Goal: Complete application form

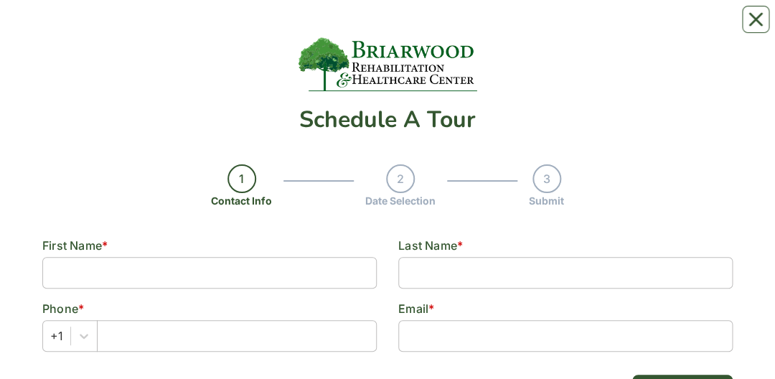
scroll to position [115, 0]
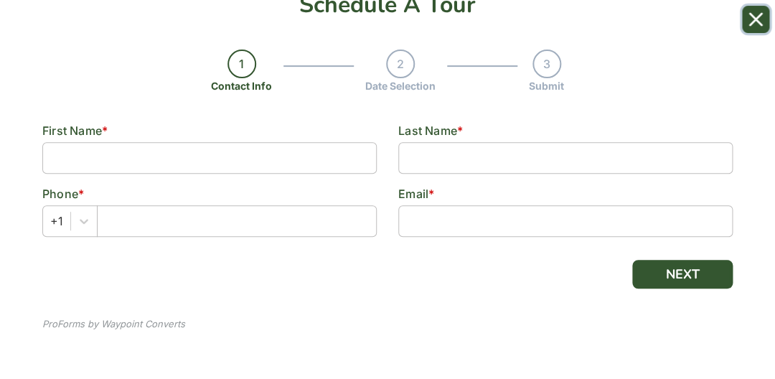
click at [754, 21] on icon "Close" at bounding box center [755, 19] width 11 height 11
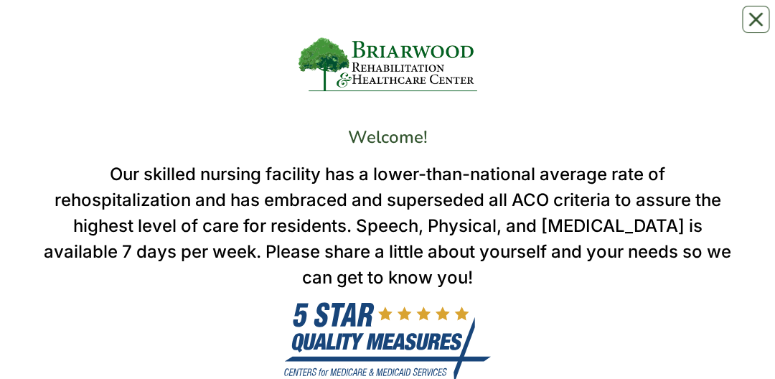
scroll to position [146, 0]
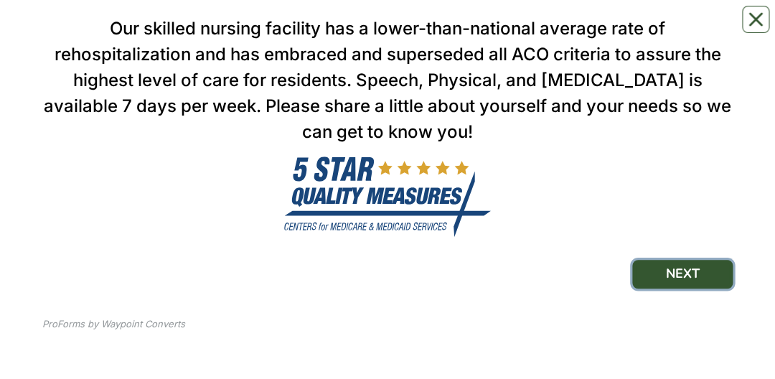
click at [699, 278] on button "NEXT" at bounding box center [682, 274] width 100 height 29
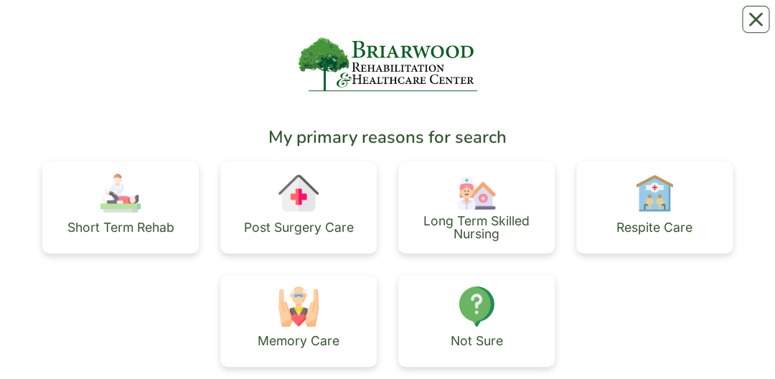
click at [133, 212] on img at bounding box center [120, 193] width 40 height 40
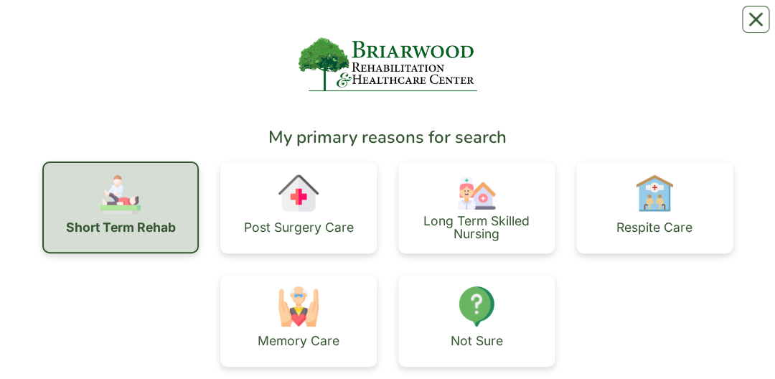
scroll to position [140, 0]
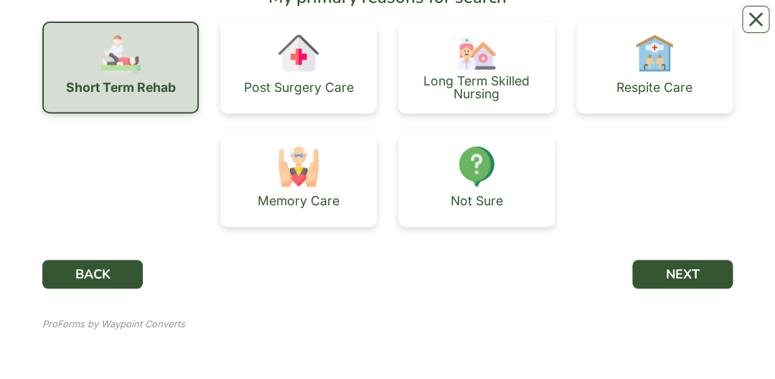
click at [322, 93] on div "Post Surgery Care" at bounding box center [299, 87] width 110 height 13
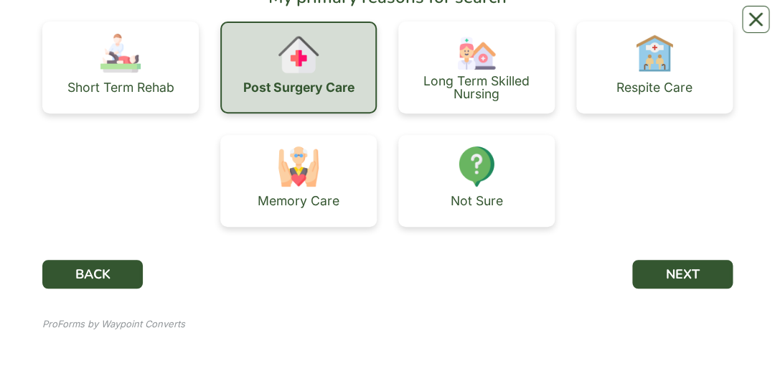
click at [475, 83] on div "Long Term Skilled Nursing" at bounding box center [476, 87] width 133 height 25
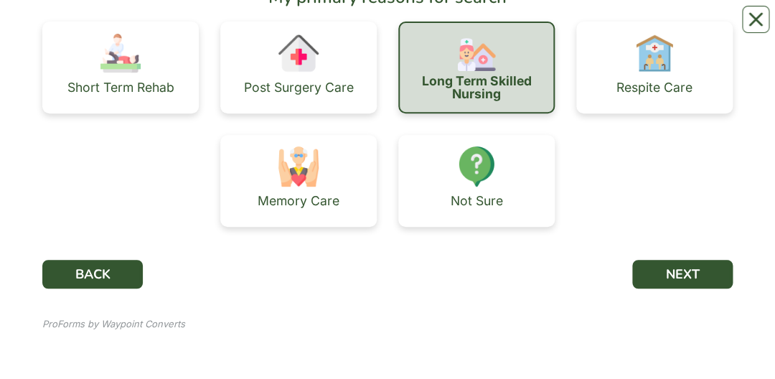
click at [488, 180] on img at bounding box center [476, 166] width 40 height 40
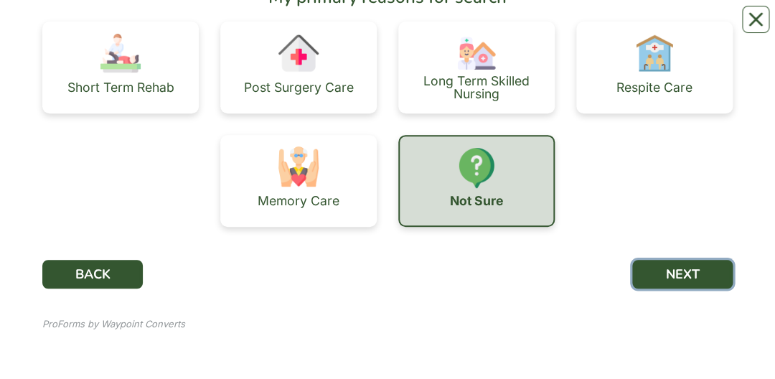
click at [684, 271] on button "NEXT" at bounding box center [682, 274] width 100 height 29
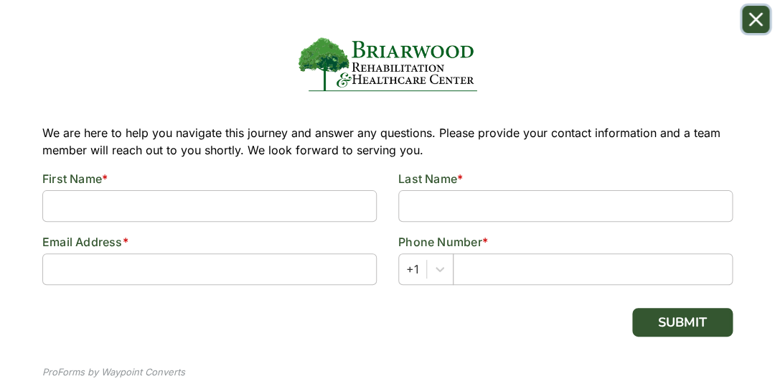
click at [761, 16] on icon "Close" at bounding box center [755, 19] width 11 height 11
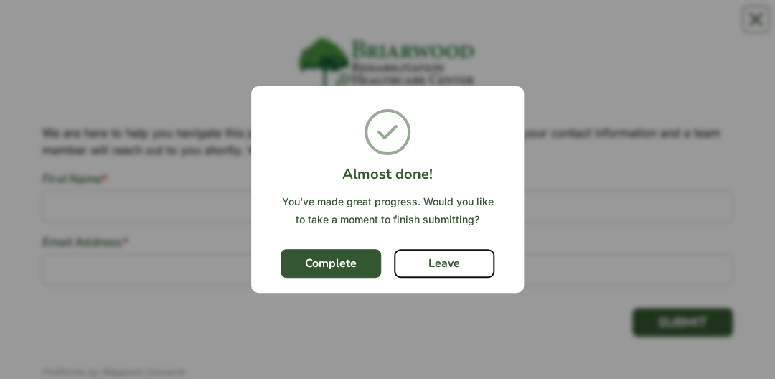
click at [448, 268] on button "Leave" at bounding box center [444, 263] width 100 height 29
